Goal: Task Accomplishment & Management: Complete application form

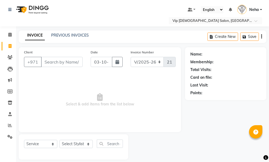
select select "8415"
select select "service"
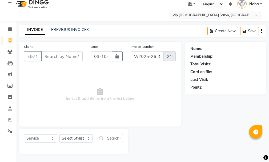
type input "0"
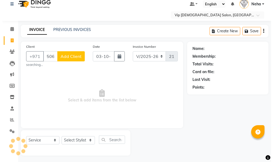
scroll to position [6, 0]
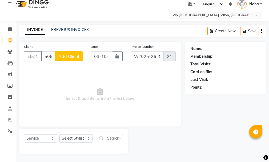
type input "506960417"
click at [70, 54] on span "Add Client" at bounding box center [68, 55] width 21 height 5
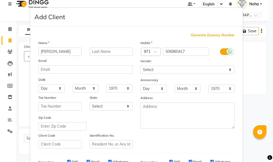
type input "[PERSON_NAME]"
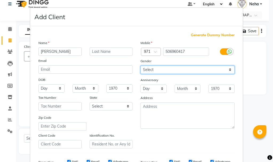
click at [175, 70] on select "Select [DEMOGRAPHIC_DATA] [DEMOGRAPHIC_DATA] Other Prefer Not To Say" at bounding box center [187, 69] width 94 height 8
select select "[DEMOGRAPHIC_DATA]"
click at [140, 65] on select "Select [DEMOGRAPHIC_DATA] [DEMOGRAPHIC_DATA] Other Prefer Not To Say" at bounding box center [187, 69] width 94 height 8
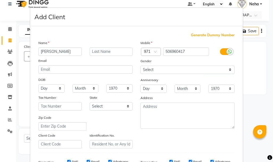
drag, startPoint x: 267, startPoint y: 104, endPoint x: 269, endPoint y: 142, distance: 38.1
click at [268, 142] on ngb-modal-window "Add Client Generate Dummy Number Name [PERSON_NAME] DOB Day 01 02 03 04 05 06 0…" at bounding box center [136, 81] width 273 height 162
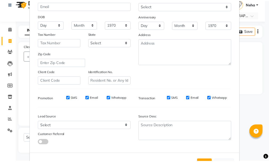
scroll to position [73, 0]
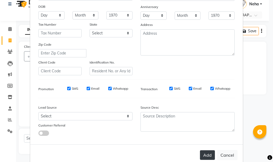
click at [202, 153] on button "Add" at bounding box center [207, 155] width 15 height 10
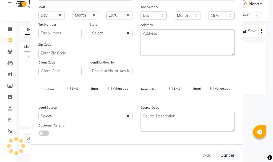
select select
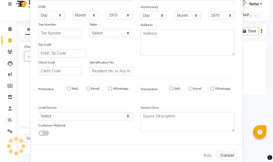
select select
checkbox input "false"
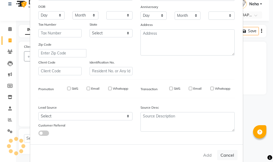
checkbox input "false"
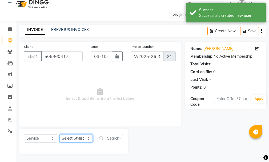
click at [87, 135] on select "Select Stylist [PERSON_NAME] [PERSON_NAME] [PERSON_NAME] [PERSON_NAME] [PERSON_…" at bounding box center [75, 138] width 33 height 8
select select "83273"
click at [59, 134] on select "Select Stylist [PERSON_NAME] [PERSON_NAME] [PERSON_NAME] [PERSON_NAME] [PERSON_…" at bounding box center [75, 138] width 33 height 8
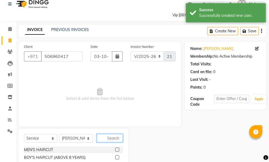
click at [110, 138] on input "text" at bounding box center [110, 138] width 26 height 8
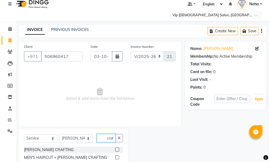
scroll to position [0, 2]
type input "craft"
click at [117, 135] on button "button" at bounding box center [119, 138] width 8 height 8
type input "craft"
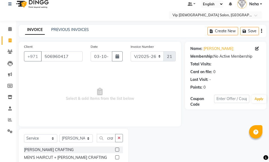
click at [116, 155] on label at bounding box center [117, 157] width 4 height 4
click at [116, 155] on input "checkbox" at bounding box center [116, 156] width 3 height 3
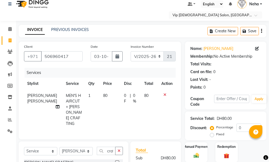
checkbox input "false"
click at [67, 102] on span "MEN'S HAIRCUT + [PERSON_NAME] CRAFTING" at bounding box center [74, 109] width 16 height 33
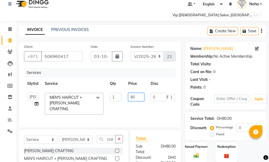
click at [137, 95] on input "80" at bounding box center [136, 97] width 16 height 8
type input "8"
type input "49"
click at [193, 145] on label "Manual Payment" at bounding box center [196, 145] width 27 height 5
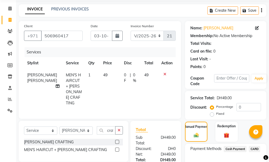
scroll to position [29, 0]
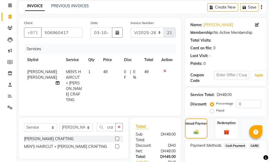
click at [253, 145] on span "CARD" at bounding box center [253, 145] width 11 height 6
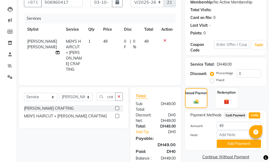
scroll to position [60, 0]
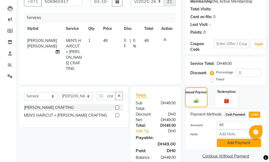
click at [244, 142] on button "Add Payment" at bounding box center [238, 142] width 44 height 8
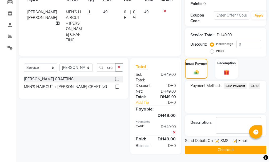
scroll to position [93, 0]
click at [246, 145] on button "Checkout" at bounding box center [225, 149] width 81 height 8
